Goal: Task Accomplishment & Management: Use online tool/utility

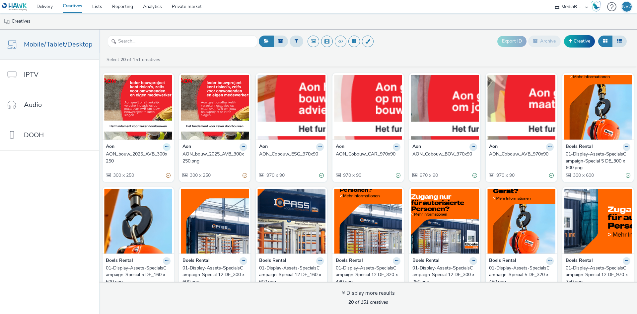
click at [165, 145] on icon at bounding box center [166, 147] width 3 height 4
click at [160, 158] on link "Edit" at bounding box center [146, 158] width 50 height 13
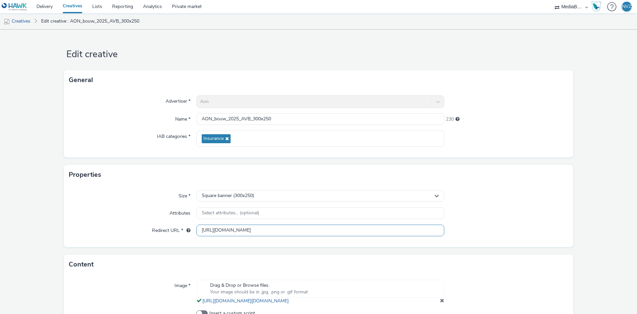
scroll to position [50, 0]
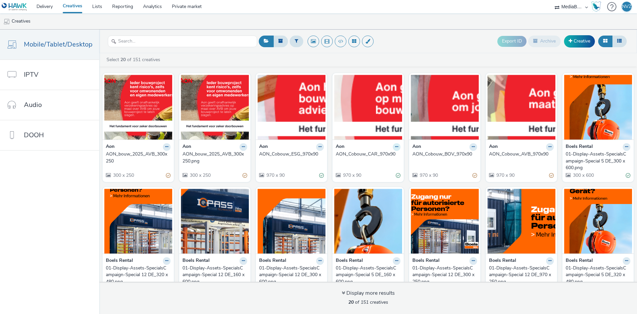
click at [393, 149] on button at bounding box center [397, 147] width 8 height 8
click at [375, 157] on link "Edit" at bounding box center [376, 158] width 50 height 13
